Goal: Task Accomplishment & Management: Manage account settings

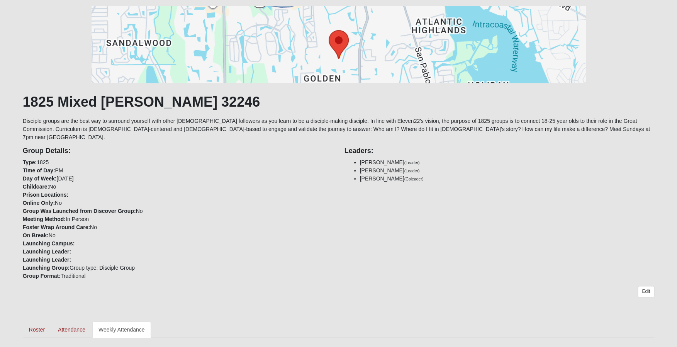
scroll to position [154, 0]
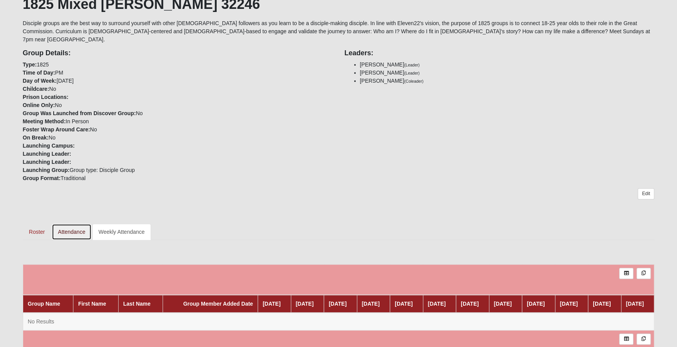
click at [78, 223] on link "Attendance" at bounding box center [72, 231] width 40 height 16
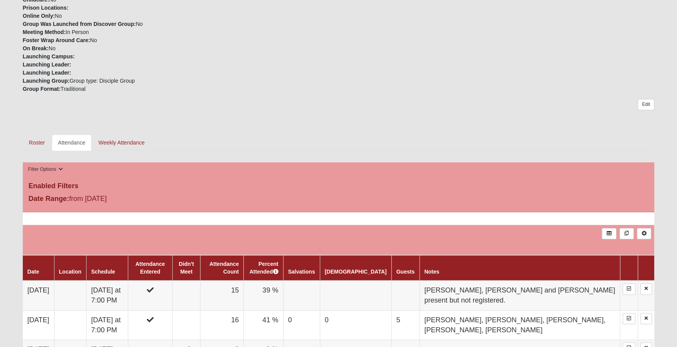
scroll to position [232, 0]
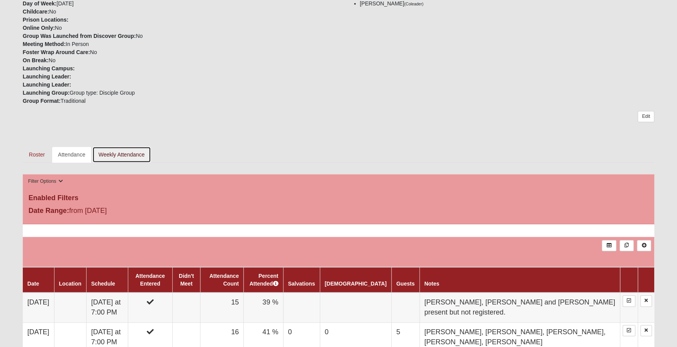
click at [124, 146] on link "Weekly Attendance" at bounding box center [121, 154] width 59 height 16
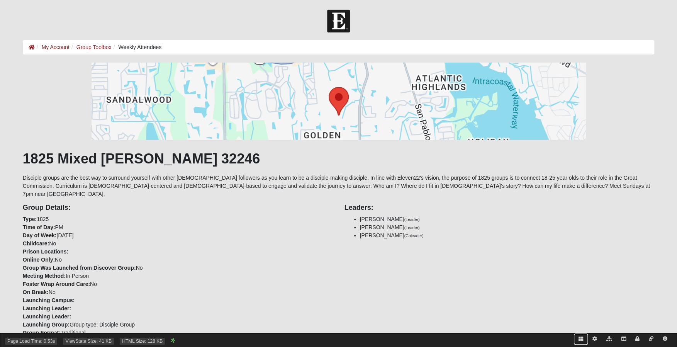
click at [581, 341] on link at bounding box center [581, 338] width 14 height 11
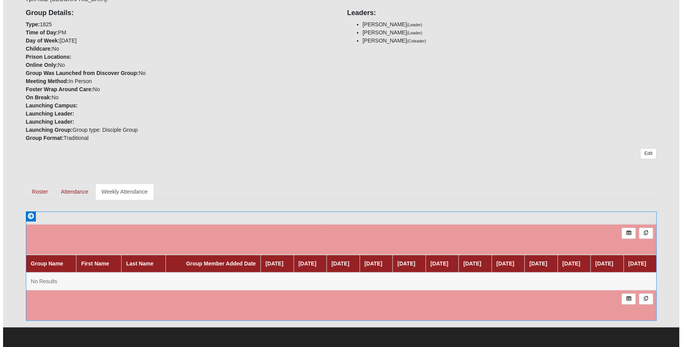
scroll to position [198, 0]
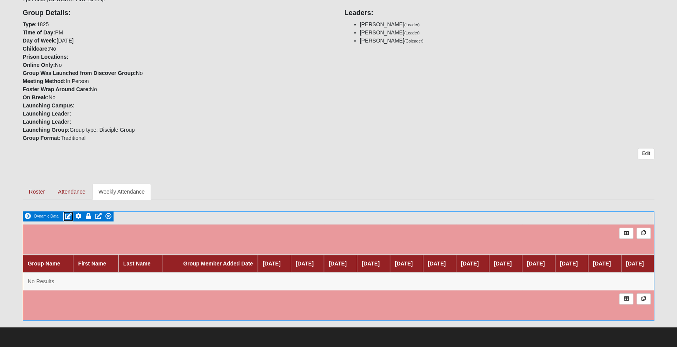
click at [68, 213] on icon at bounding box center [68, 216] width 7 height 6
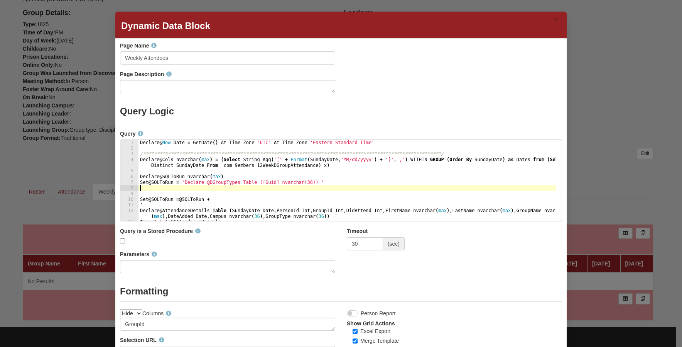
click at [257, 185] on div "**********" at bounding box center [348, 186] width 418 height 93
type textarea "exec sp_executesql @SQLToRun"
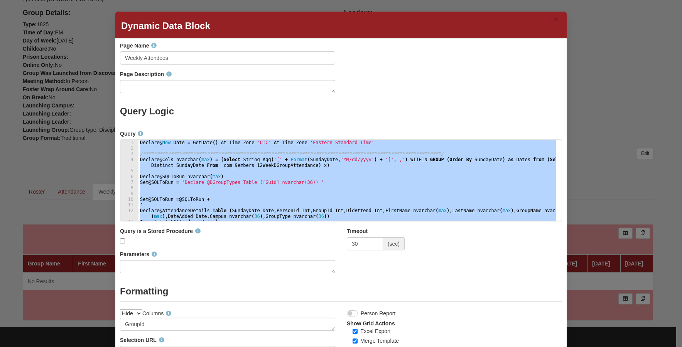
click at [222, 25] on div "× Dynamic Data Block" at bounding box center [341, 25] width 452 height 27
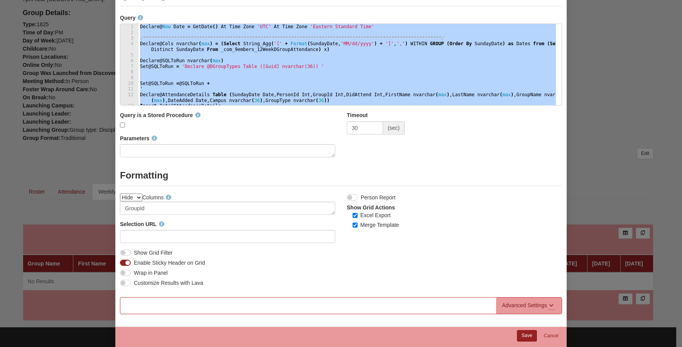
scroll to position [0, 0]
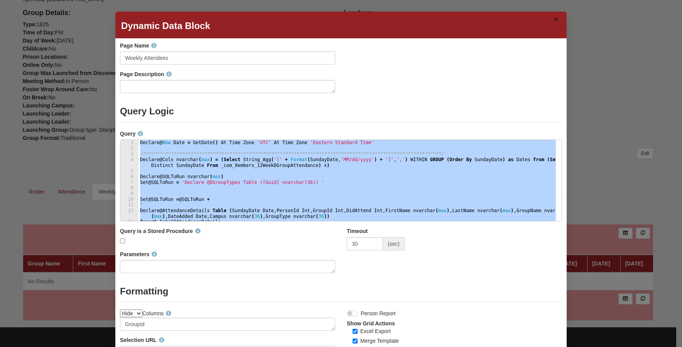
click at [555, 19] on button "×" at bounding box center [556, 19] width 9 height 13
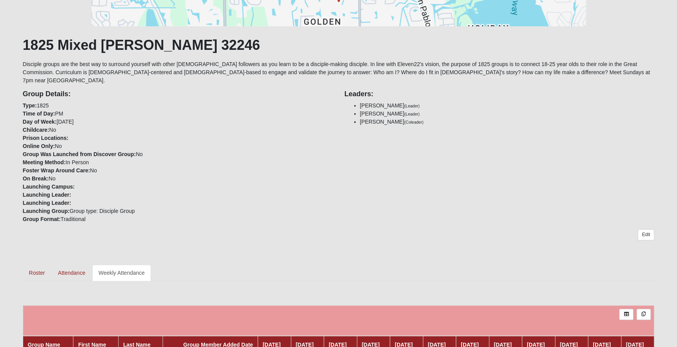
scroll to position [154, 0]
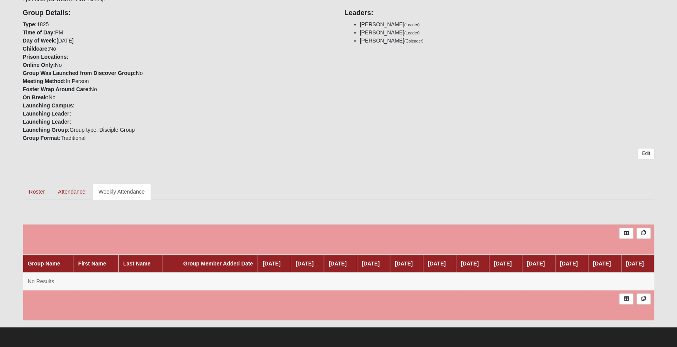
scroll to position [198, 0]
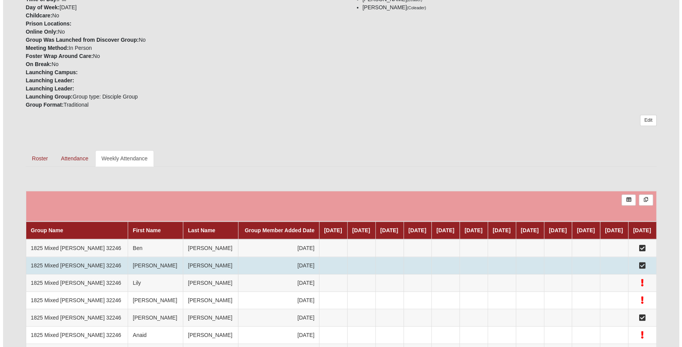
scroll to position [232, 0]
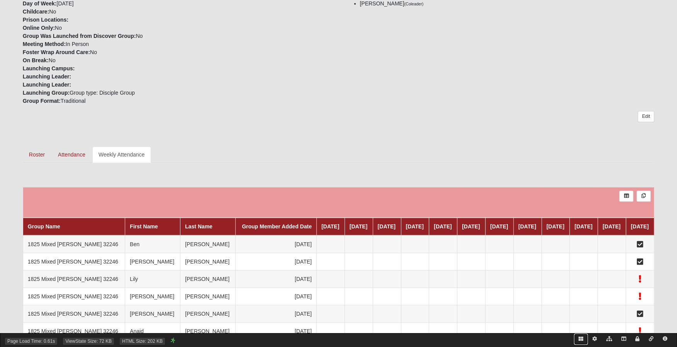
click at [581, 337] on icon at bounding box center [580, 338] width 5 height 5
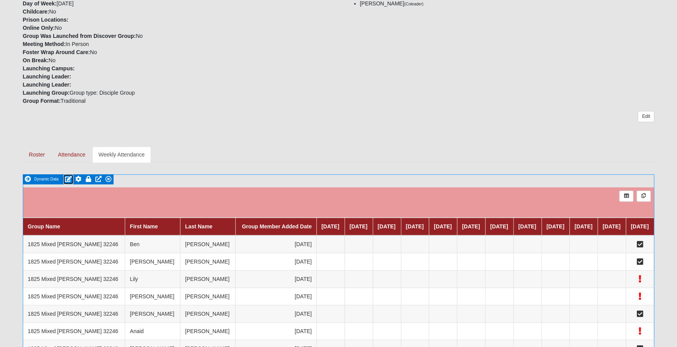
drag, startPoint x: 67, startPoint y: 171, endPoint x: 78, endPoint y: 173, distance: 11.3
click at [67, 176] on icon at bounding box center [68, 179] width 7 height 6
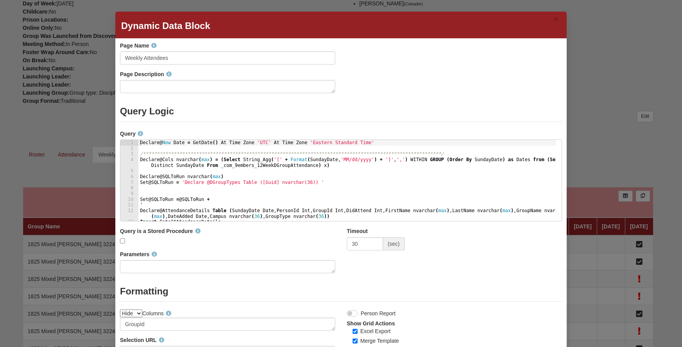
click at [467, 171] on div "**********" at bounding box center [348, 186] width 418 height 93
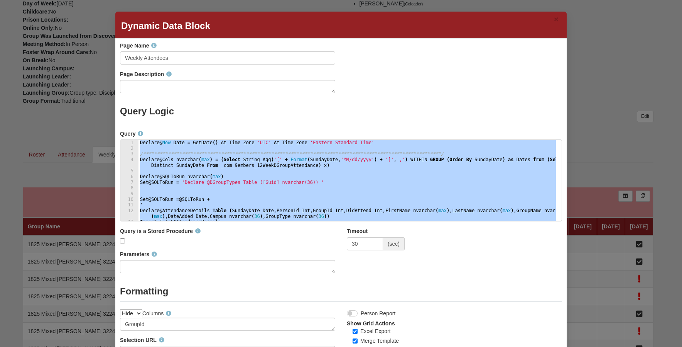
click at [332, 152] on div "**********" at bounding box center [348, 180] width 418 height 81
paste textarea "END"
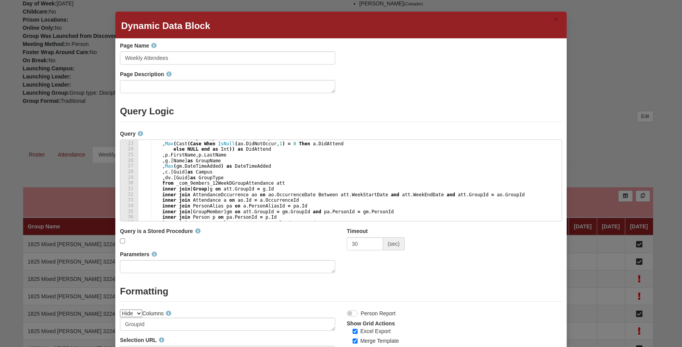
scroll to position [0, 0]
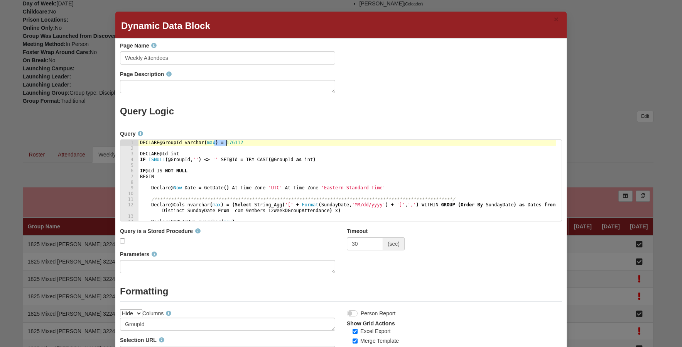
drag, startPoint x: 211, startPoint y: 143, endPoint x: 276, endPoint y: 144, distance: 64.8
click at [276, 144] on div "**********" at bounding box center [348, 186] width 418 height 93
type textarea "--DECLARE @GroupId varchar(max)"
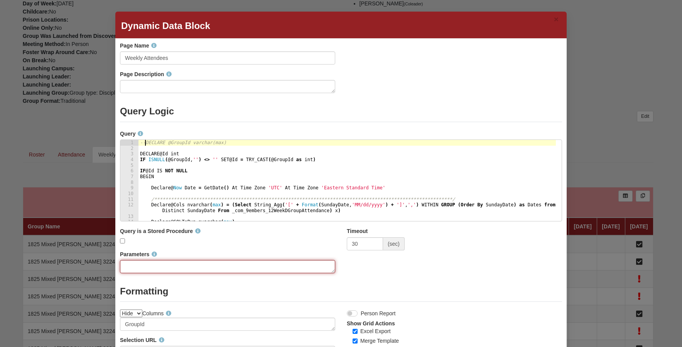
click at [181, 267] on textarea "Parameters" at bounding box center [227, 266] width 215 height 13
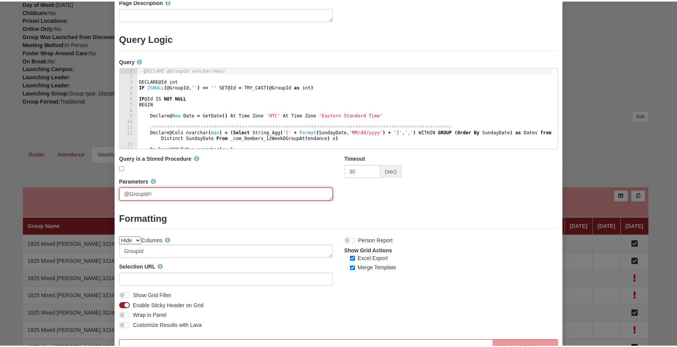
scroll to position [121, 0]
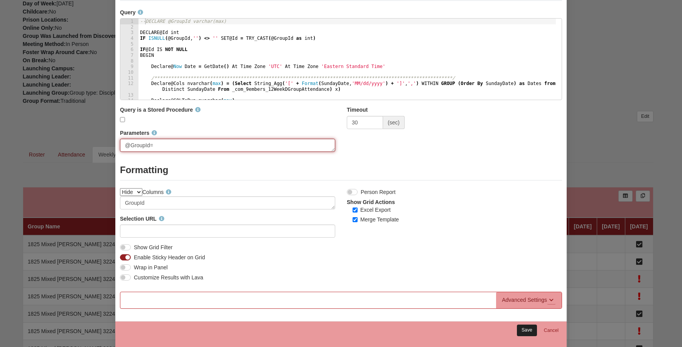
type textarea "@GroupId="
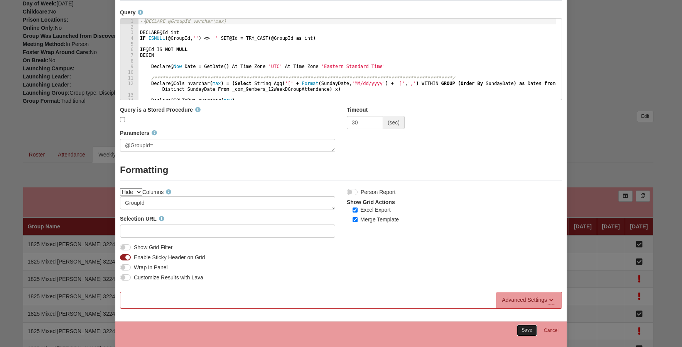
click at [527, 328] on link "Save" at bounding box center [527, 329] width 20 height 11
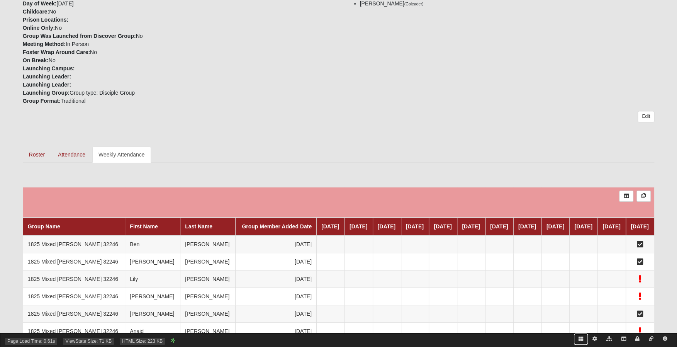
click at [582, 339] on icon at bounding box center [580, 338] width 5 height 5
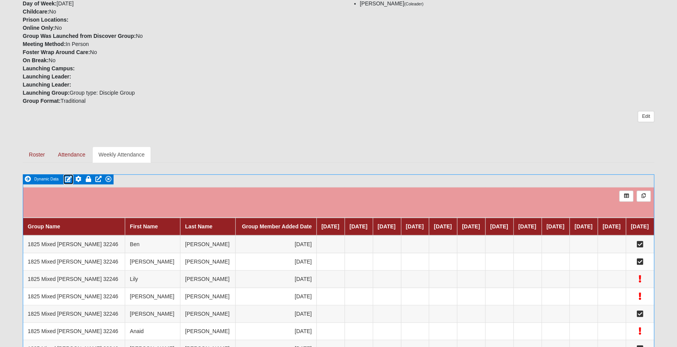
click at [69, 176] on icon at bounding box center [68, 179] width 7 height 6
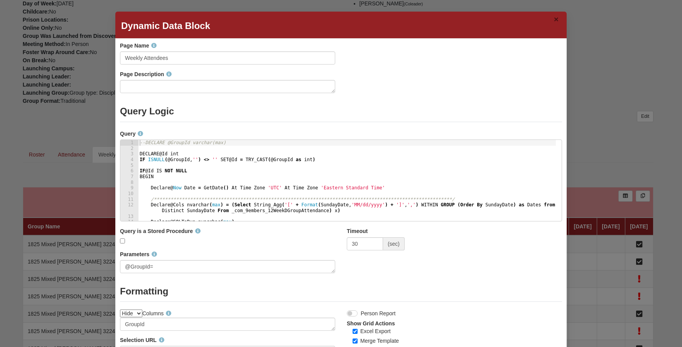
click at [554, 17] on button "×" at bounding box center [556, 19] width 9 height 13
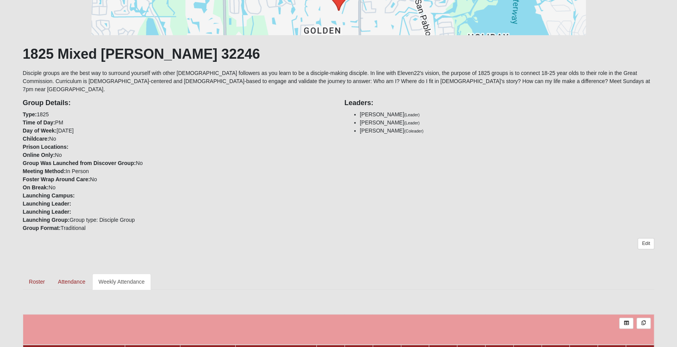
scroll to position [232, 0]
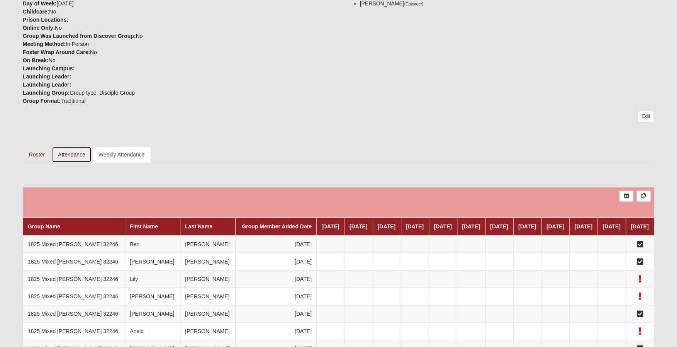
click at [72, 146] on link "Attendance" at bounding box center [72, 154] width 40 height 16
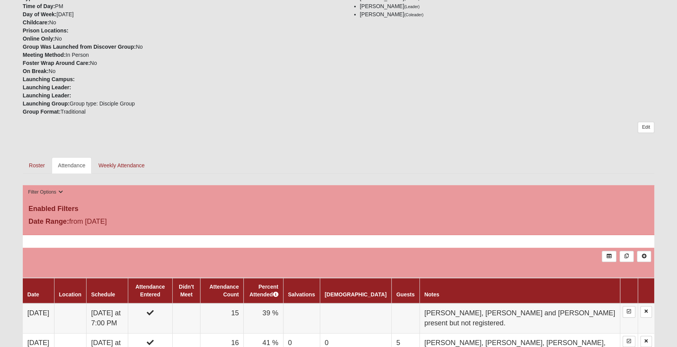
scroll to position [232, 0]
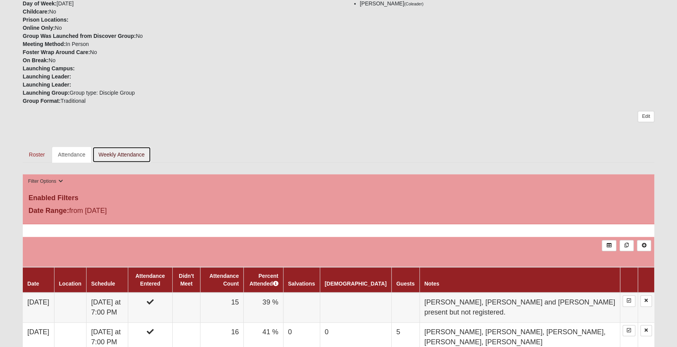
click at [128, 146] on link "Weekly Attendance" at bounding box center [121, 154] width 59 height 16
